Goal: Find specific page/section: Find specific page/section

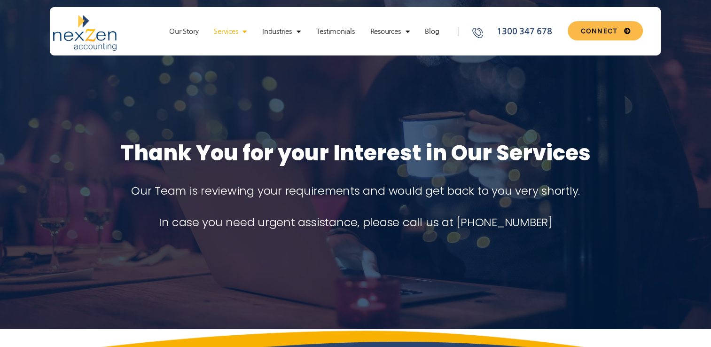
click at [238, 33] on span "Menu" at bounding box center [242, 32] width 9 height 16
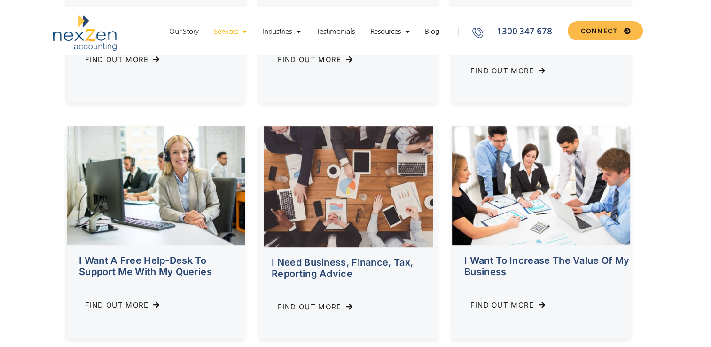
scroll to position [329, 0]
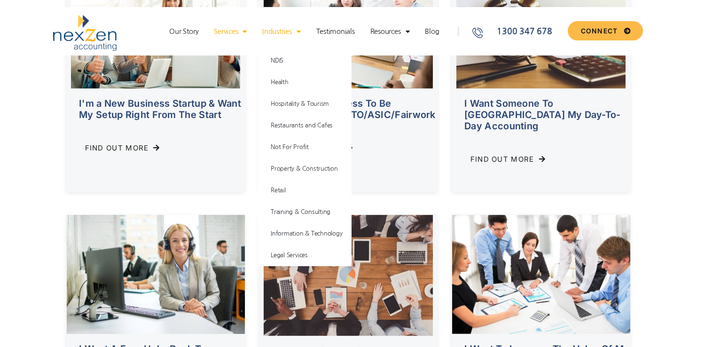
click at [286, 33] on link "Industries" at bounding box center [281, 31] width 47 height 9
click at [275, 59] on link "NDIS" at bounding box center [305, 61] width 94 height 22
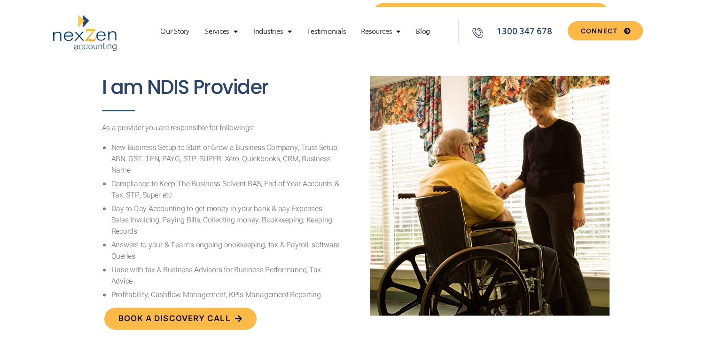
scroll to position [1082, 0]
